Goal: Obtain resource: Download file/media

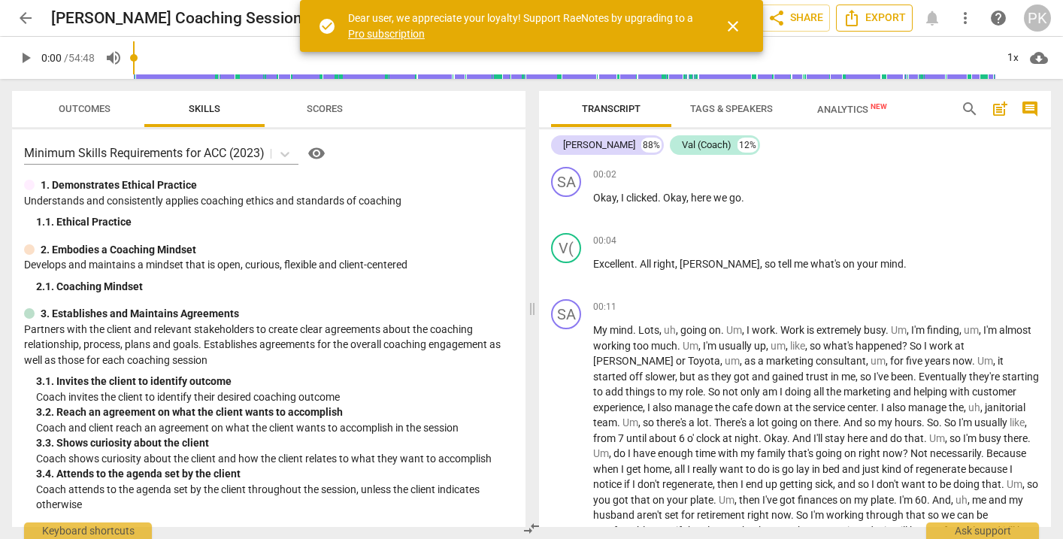
click at [888, 25] on span "Export" at bounding box center [874, 18] width 63 height 18
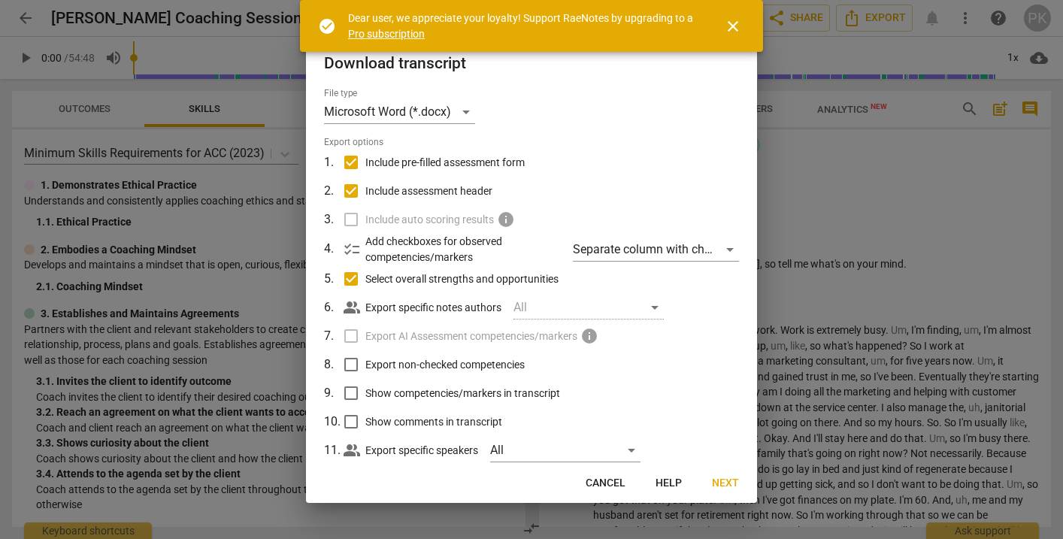
click at [728, 483] on span "Next" at bounding box center [725, 483] width 27 height 15
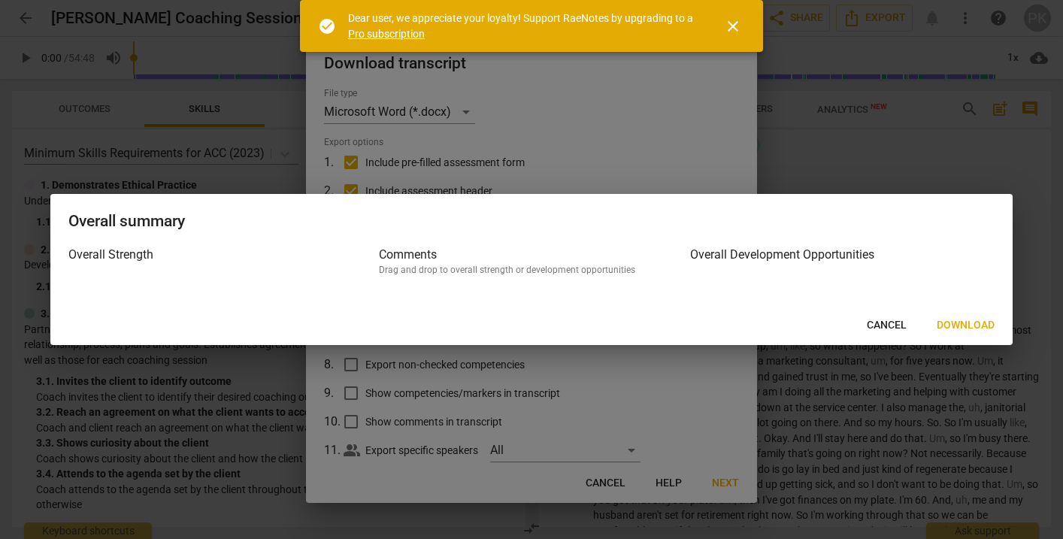
click at [965, 326] on span "Download" at bounding box center [966, 325] width 58 height 15
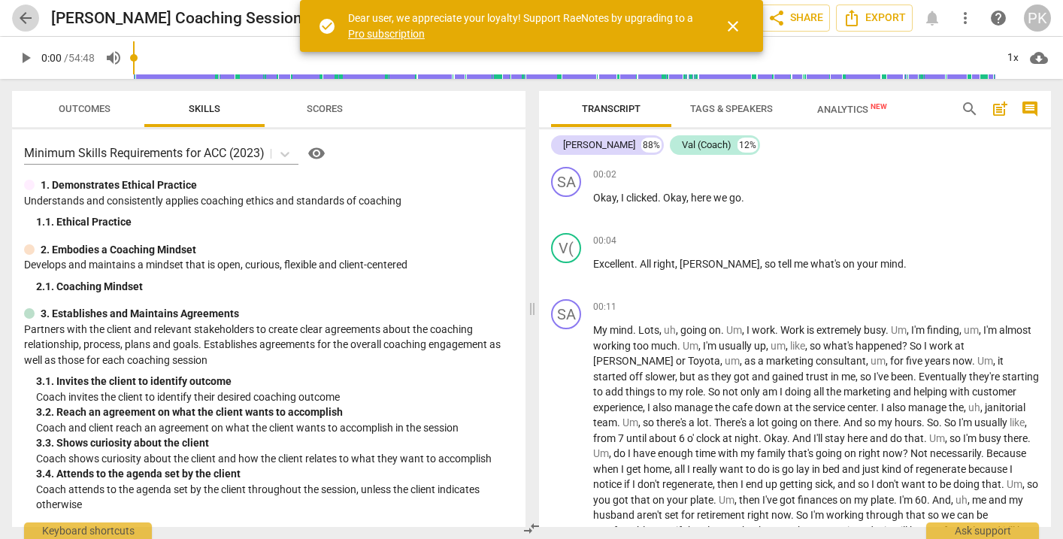
click at [28, 20] on span "arrow_back" at bounding box center [26, 18] width 18 height 18
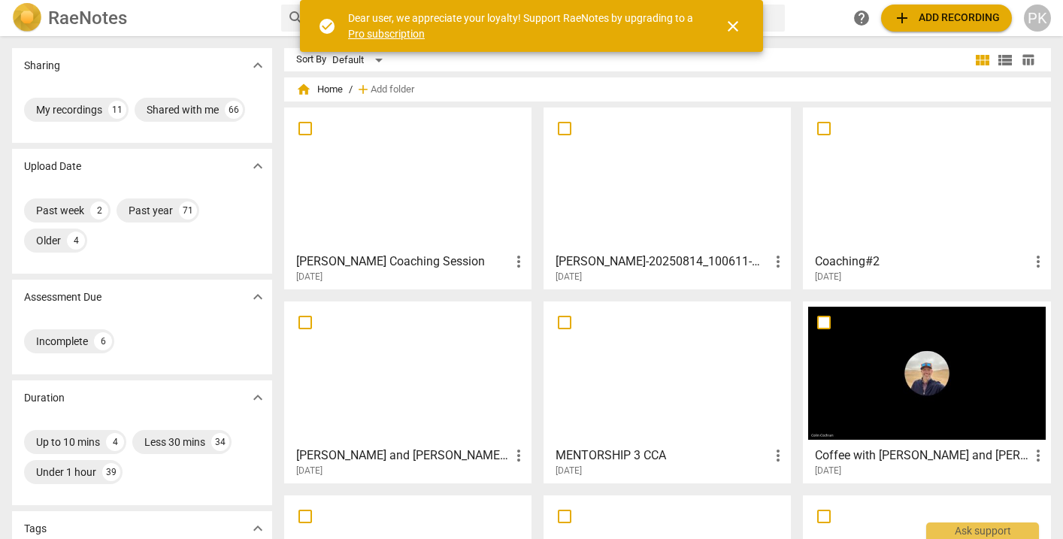
click at [407, 174] on div at bounding box center [407, 179] width 237 height 133
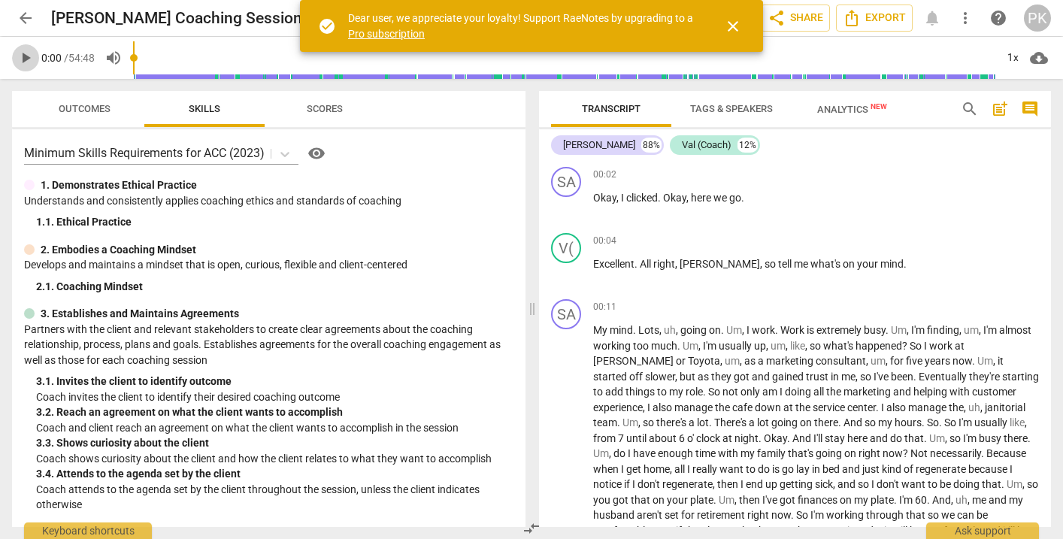
click at [28, 57] on span "play_arrow" at bounding box center [26, 58] width 18 height 18
click at [1012, 62] on div "1x" at bounding box center [1012, 58] width 29 height 24
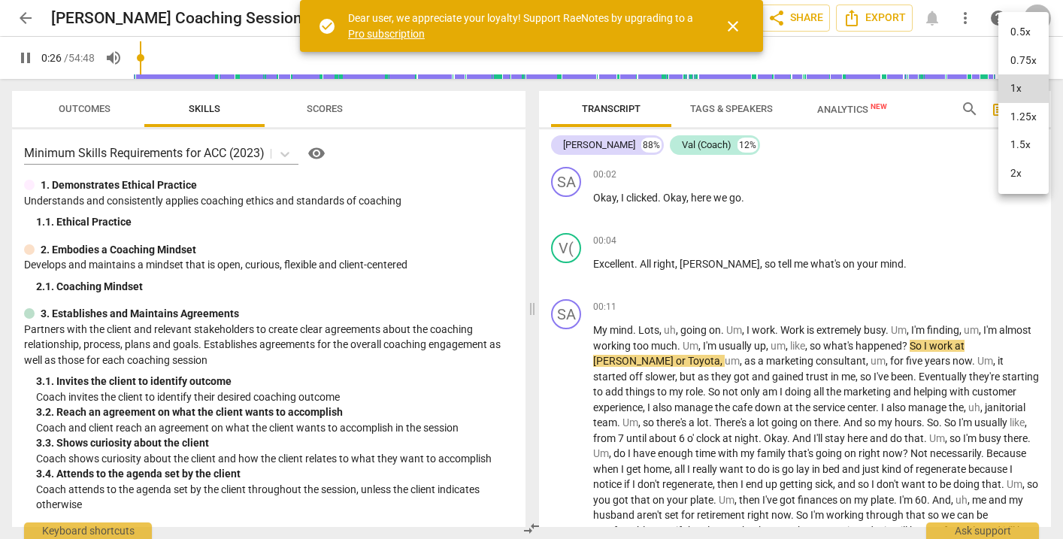
click at [1019, 147] on li "1.5x" at bounding box center [1023, 145] width 50 height 29
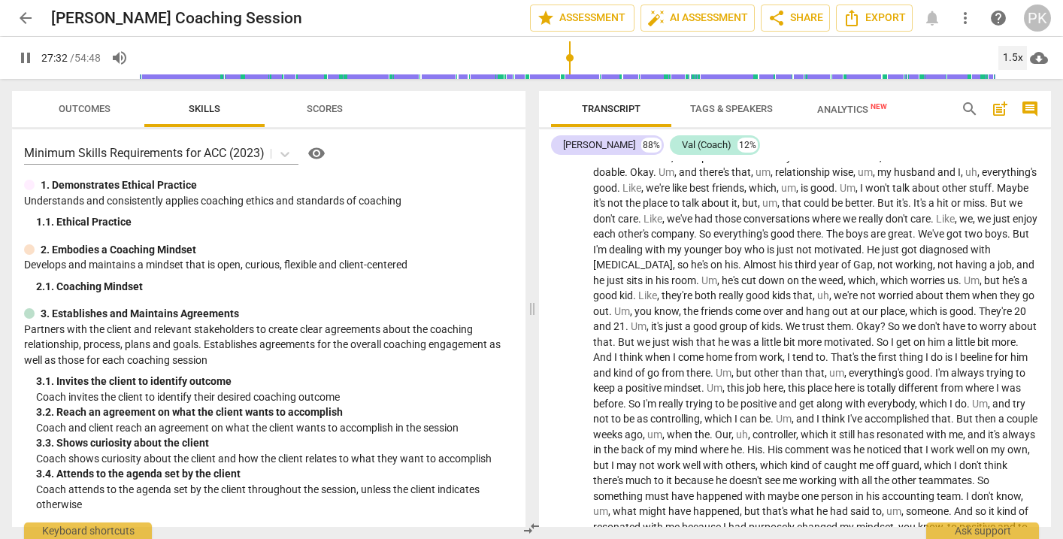
scroll to position [6171, 0]
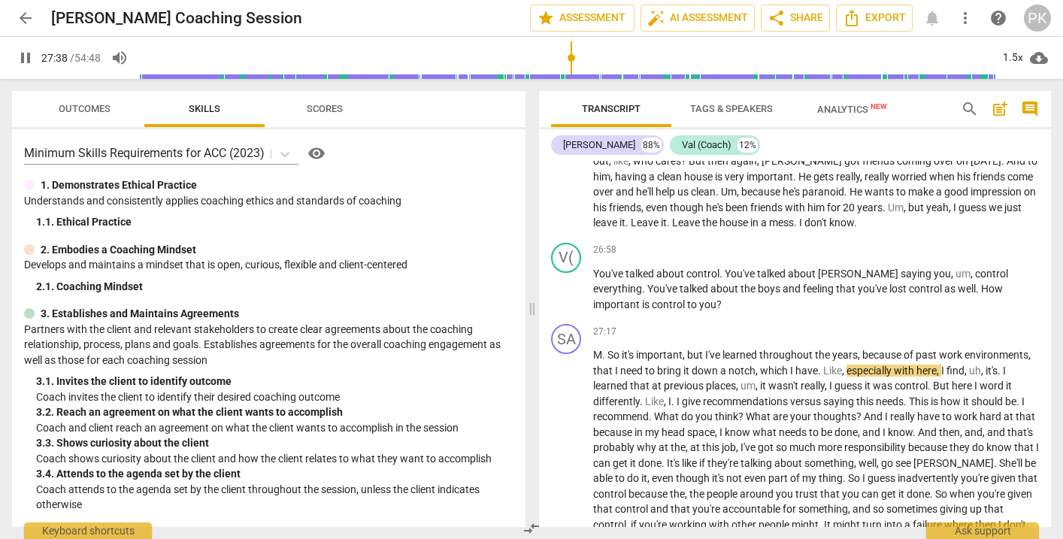
click at [20, 59] on span "pause" at bounding box center [26, 58] width 18 height 18
click at [19, 59] on span "play_arrow" at bounding box center [26, 58] width 18 height 18
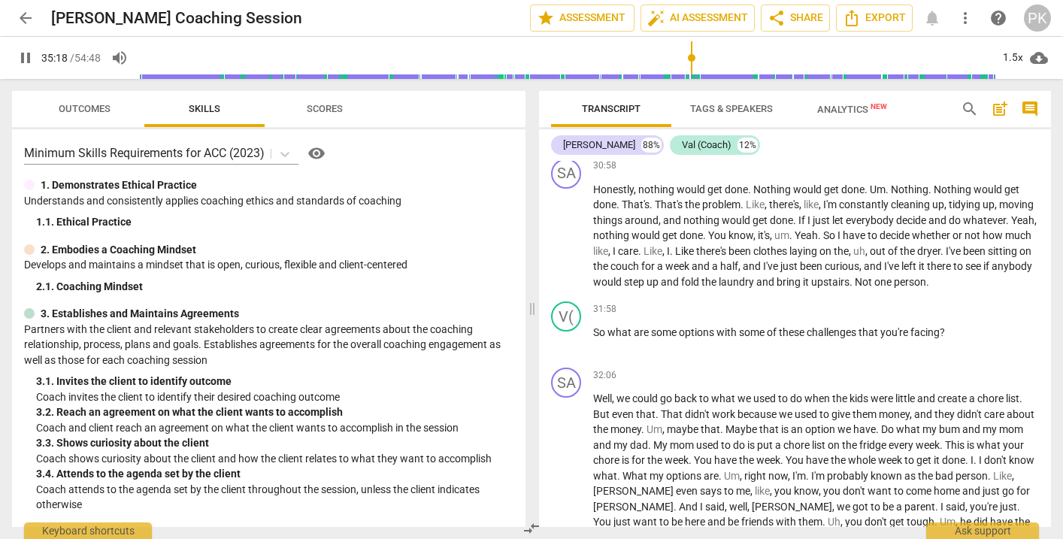
scroll to position [7717, 0]
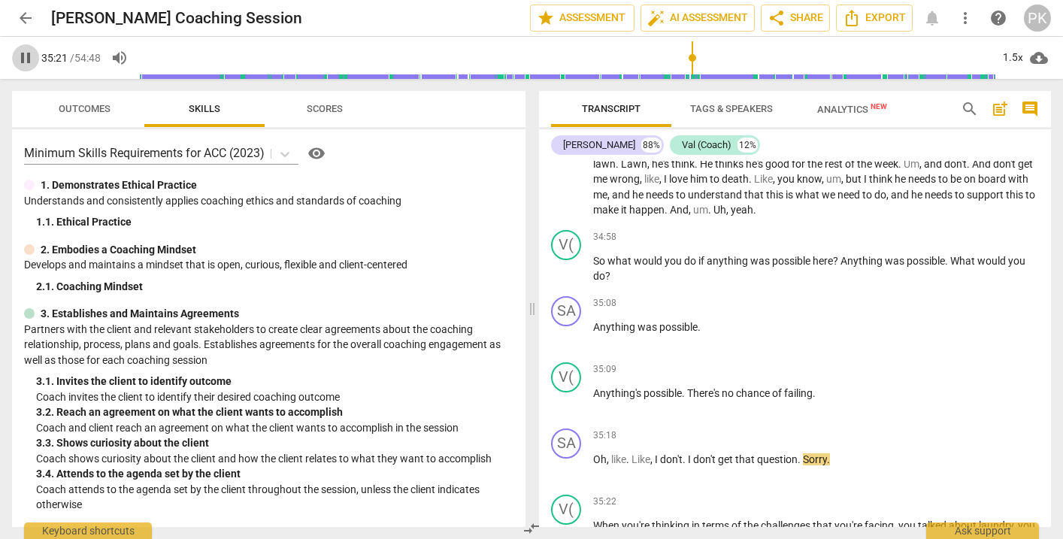
click at [19, 58] on span "pause" at bounding box center [26, 58] width 18 height 18
click at [19, 58] on span "play_arrow" at bounding box center [26, 58] width 18 height 18
click at [24, 60] on span "pause" at bounding box center [26, 58] width 18 height 18
type input "2126"
click at [882, 17] on span "Export" at bounding box center [874, 18] width 63 height 18
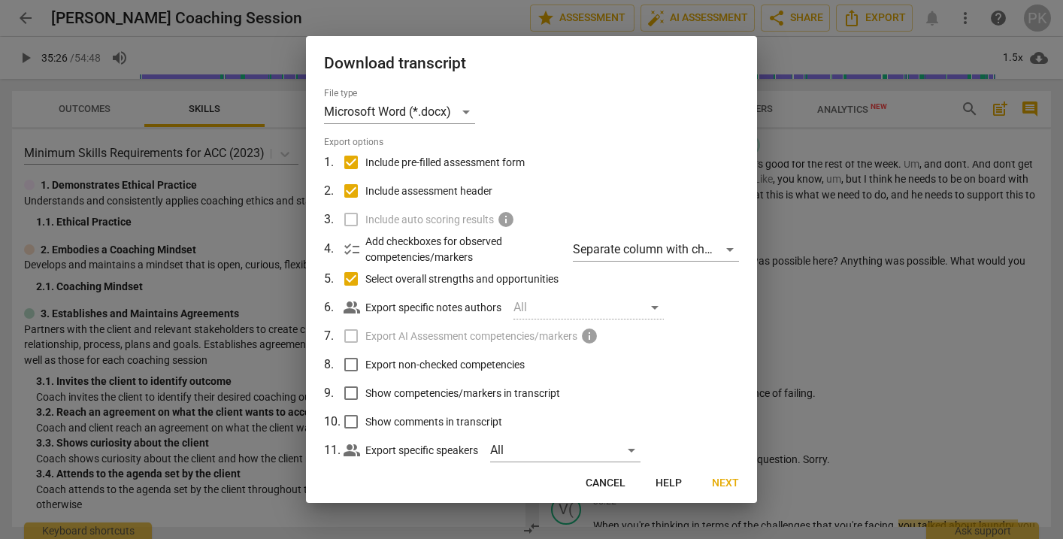
click at [728, 487] on span "Next" at bounding box center [725, 483] width 27 height 15
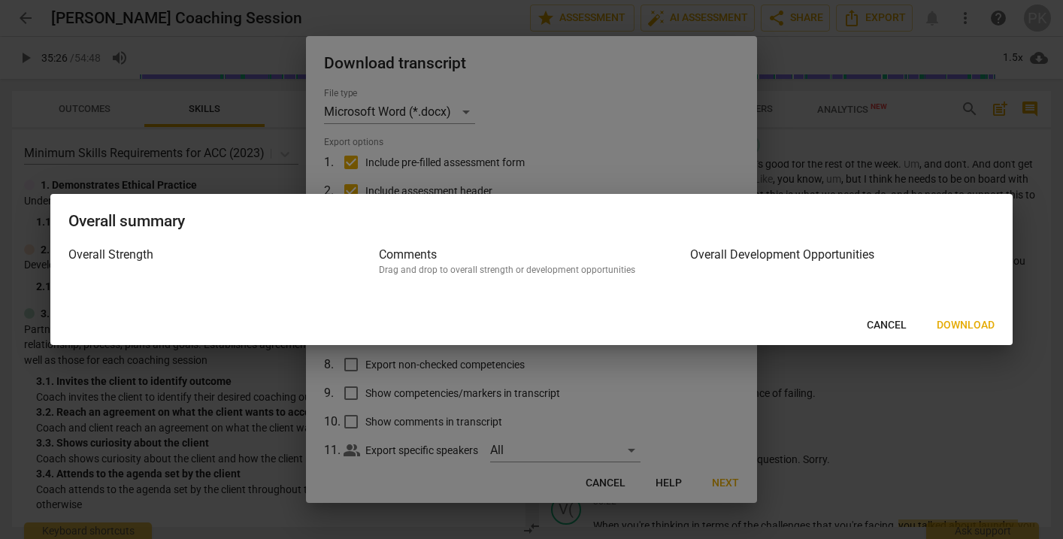
click at [959, 323] on span "Download" at bounding box center [966, 325] width 58 height 15
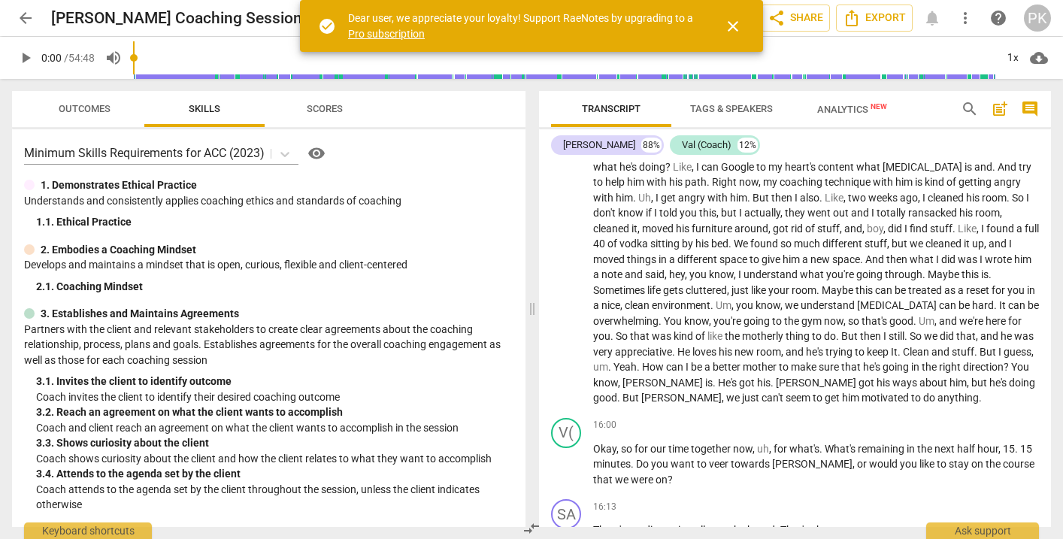
scroll to position [3516, 0]
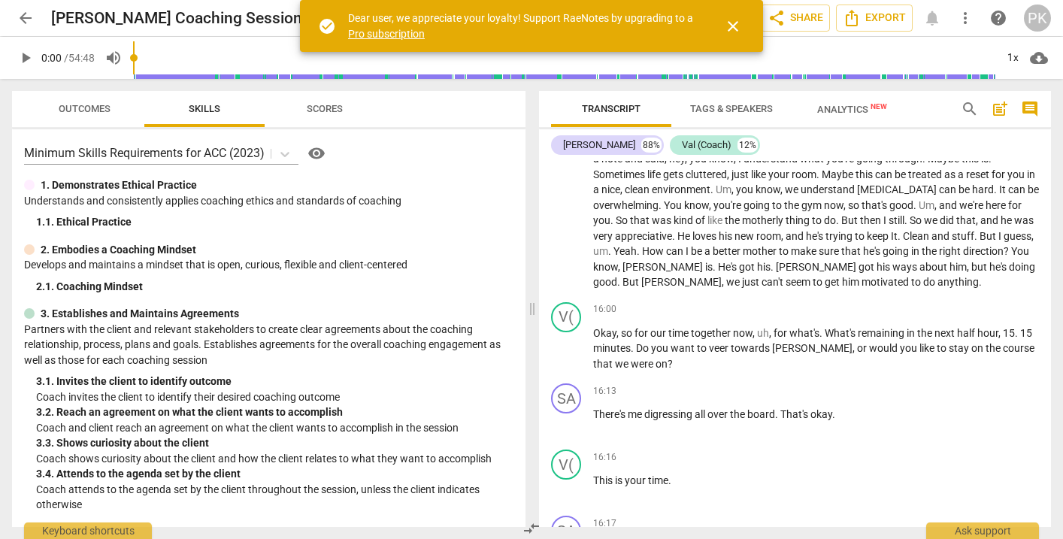
click at [735, 18] on span "close" at bounding box center [733, 26] width 18 height 18
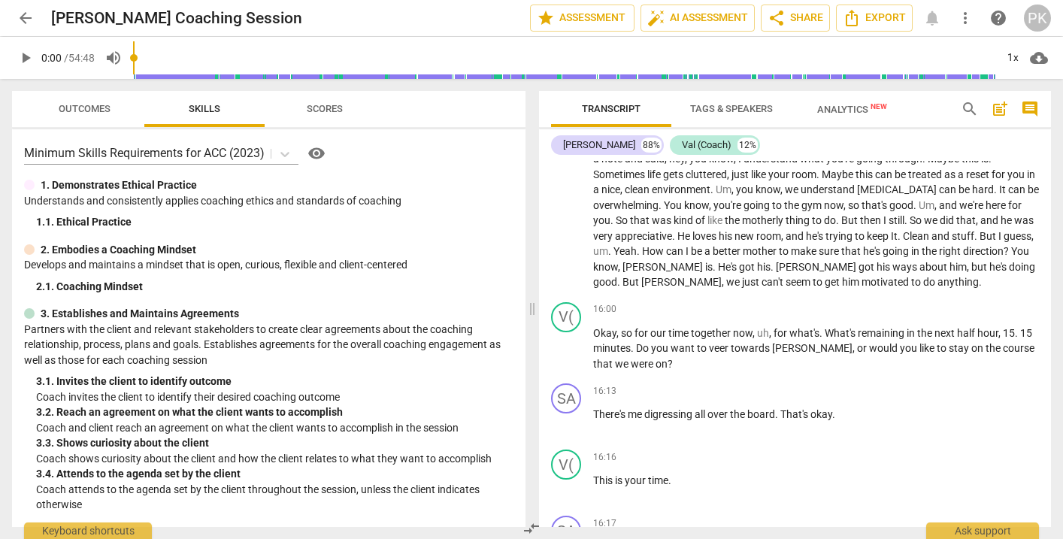
click at [28, 15] on span "arrow_back" at bounding box center [26, 18] width 18 height 18
